Goal: Task Accomplishment & Management: Use online tool/utility

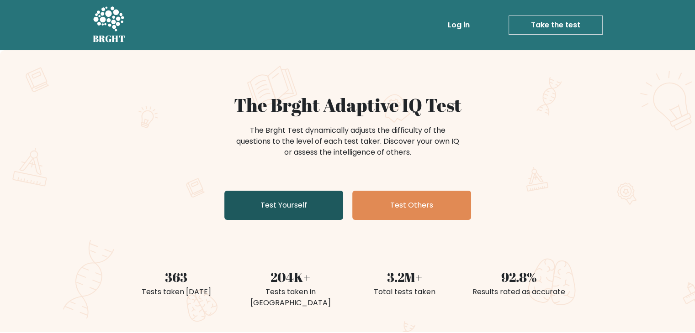
click at [302, 209] on link "Test Yourself" at bounding box center [283, 205] width 119 height 29
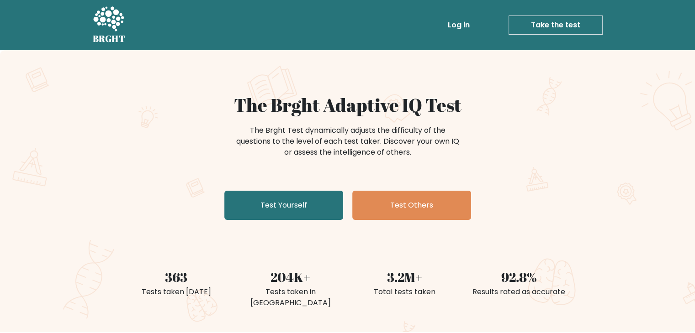
click at [539, 27] on link "Take the test" at bounding box center [555, 25] width 94 height 19
click at [552, 30] on link "Take the test" at bounding box center [555, 25] width 94 height 19
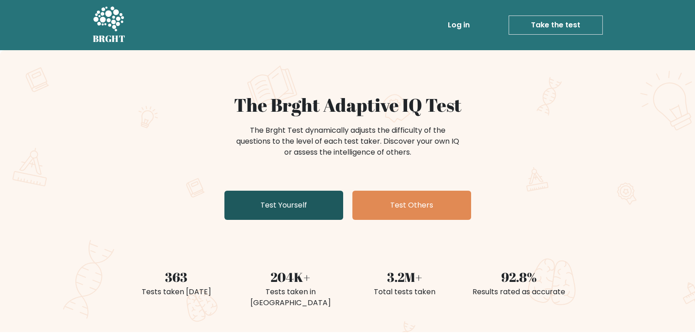
click at [289, 210] on link "Test Yourself" at bounding box center [283, 205] width 119 height 29
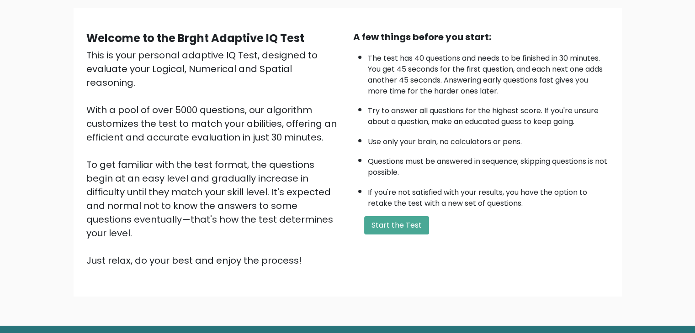
scroll to position [85, 0]
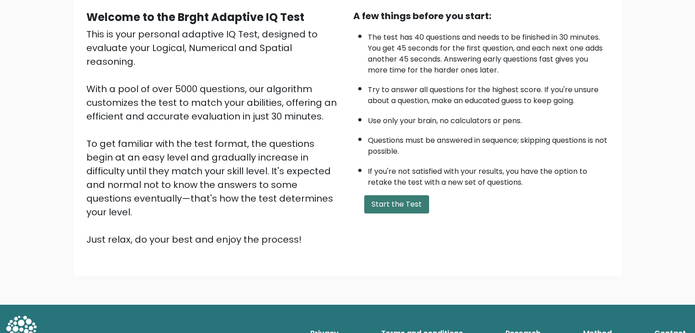
click at [400, 205] on button "Start the Test" at bounding box center [396, 204] width 65 height 18
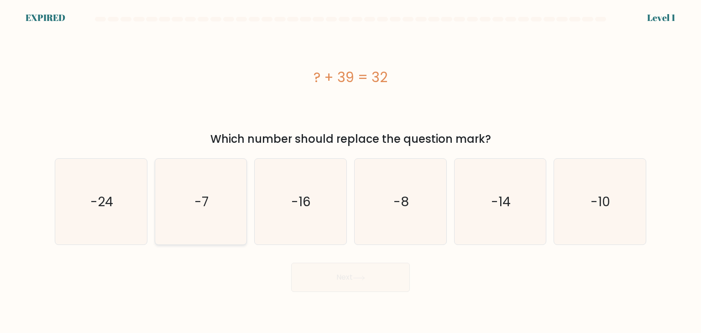
click at [227, 211] on icon "-7" at bounding box center [201, 202] width 86 height 86
click at [351, 171] on input "b. -7" at bounding box center [351, 169] width 0 height 5
radio input "true"
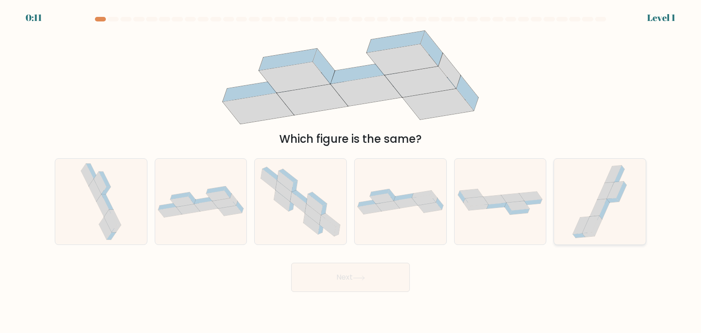
click at [599, 207] on icon at bounding box center [599, 207] width 17 height 17
click at [351, 171] on input "f." at bounding box center [351, 169] width 0 height 5
radio input "true"
click at [354, 277] on button "Next" at bounding box center [350, 277] width 119 height 29
click at [350, 279] on button "Next" at bounding box center [350, 277] width 119 height 29
